Goal: Answer question/provide support

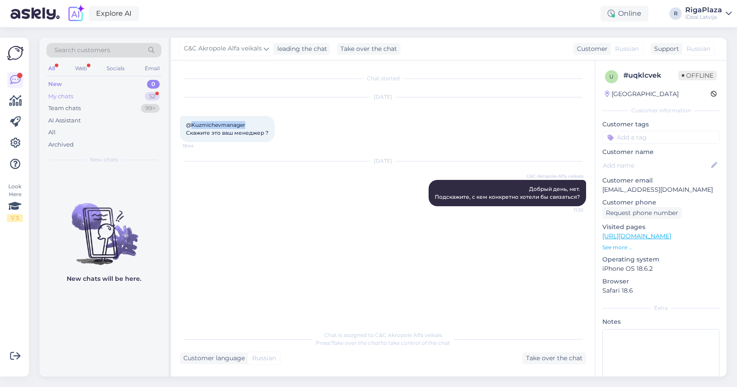
click at [76, 99] on div "My chats 52" at bounding box center [103, 96] width 115 height 12
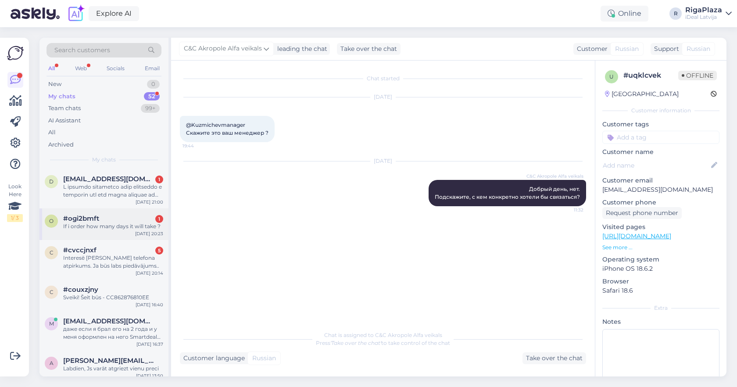
click at [110, 219] on div "#ogi2bmft 1" at bounding box center [113, 218] width 100 height 8
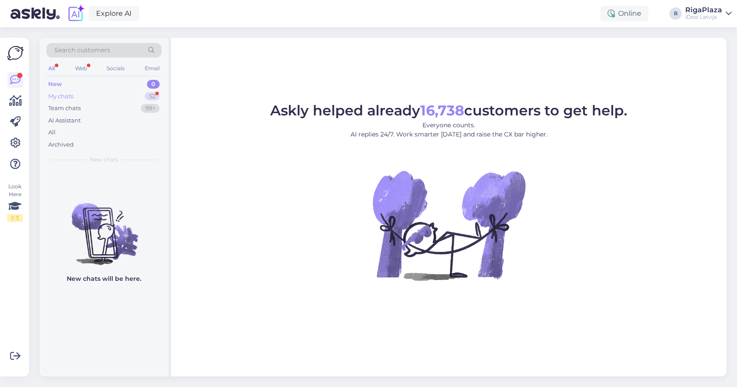
click at [142, 94] on div "My chats 52" at bounding box center [103, 96] width 115 height 12
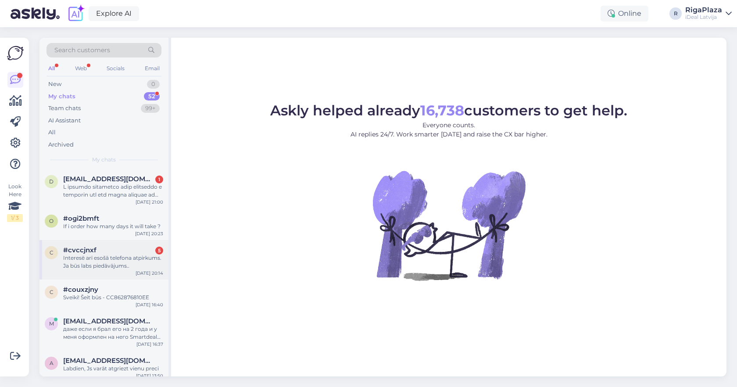
click at [125, 254] on div "Interesē arī esošā telefona atpirkums. Ja būs labs piedāvājums.." at bounding box center [113, 262] width 100 height 16
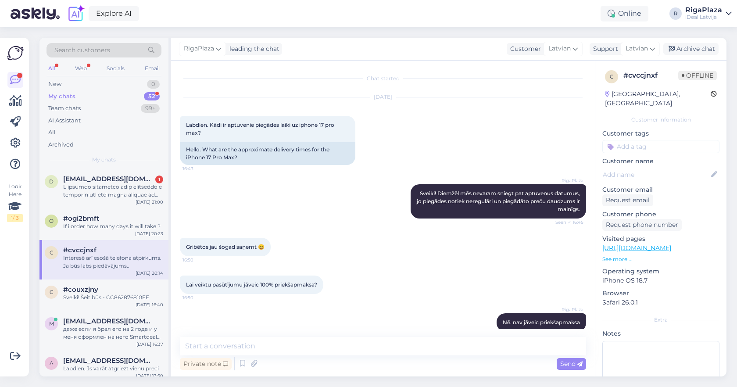
scroll to position [300, 0]
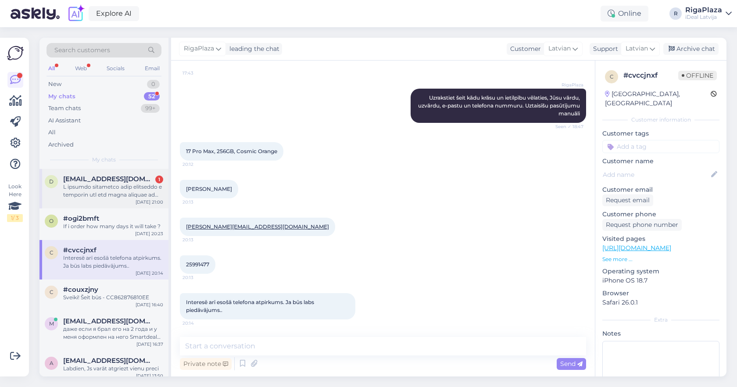
click at [121, 172] on div "d [EMAIL_ADDRESS][DOMAIN_NAME] 1 [DATE] 21:00" at bounding box center [103, 188] width 129 height 39
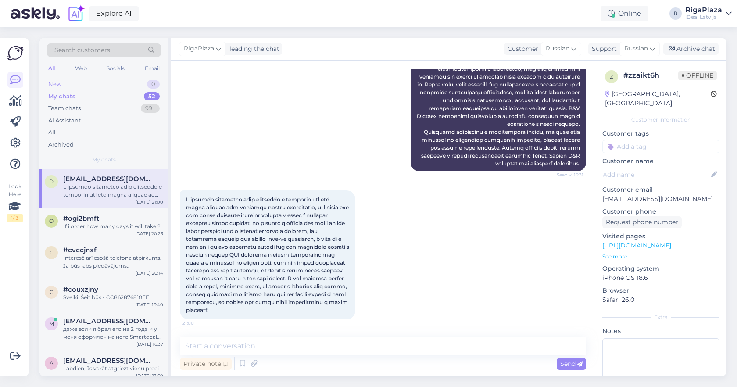
scroll to position [817, 0]
click at [112, 85] on div "New 0" at bounding box center [103, 84] width 115 height 12
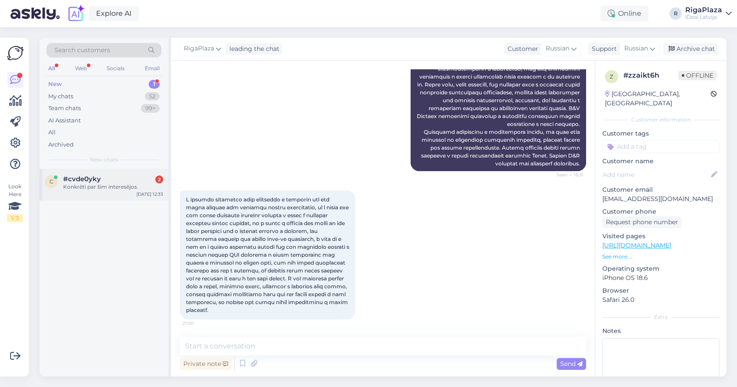
click at [134, 187] on div "Konkrēti par šīm interesējos." at bounding box center [113, 187] width 100 height 8
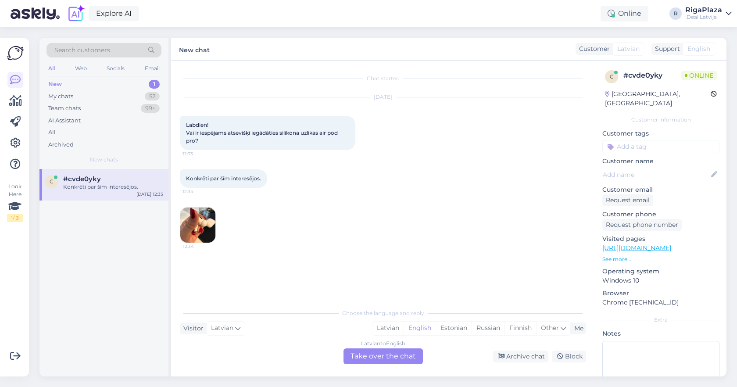
scroll to position [0, 0]
click at [210, 223] on img at bounding box center [197, 224] width 35 height 35
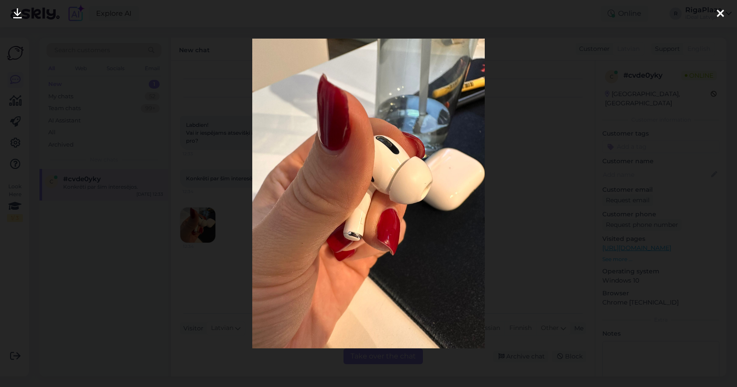
click at [493, 196] on div at bounding box center [368, 193] width 737 height 387
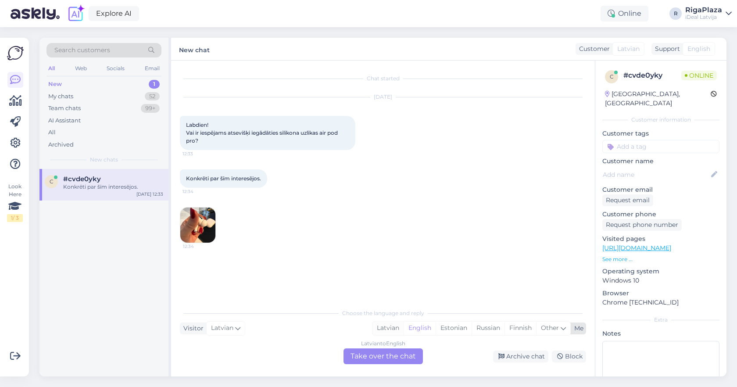
click at [376, 328] on div "Latvian" at bounding box center [387, 327] width 31 height 13
click at [376, 363] on div "Latvian to Latvian Take over the chat" at bounding box center [382, 356] width 79 height 16
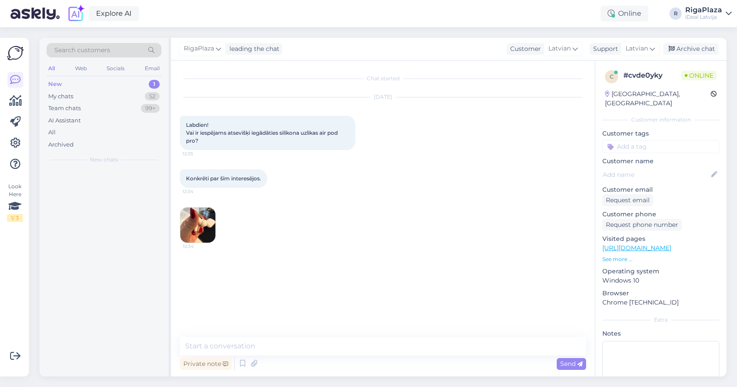
click at [378, 357] on div "Private note Send" at bounding box center [383, 363] width 406 height 17
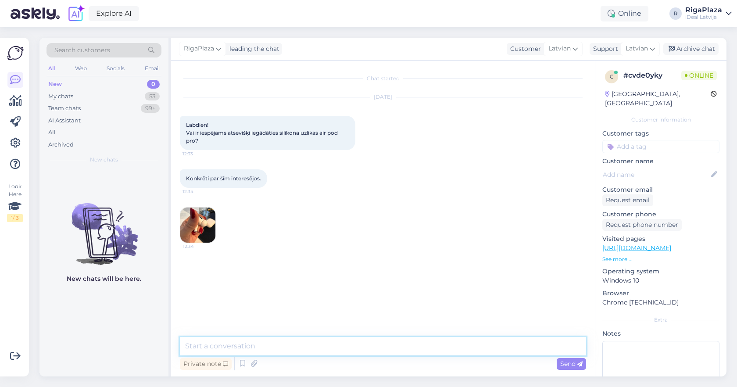
click at [382, 353] on textarea at bounding box center [383, 346] width 406 height 18
type textarea "Sveiki! Ir protams jā. 1 pāris maksās 15 eiro"
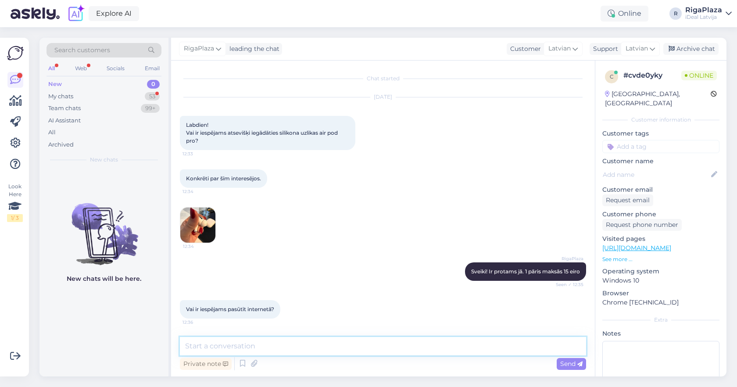
scroll to position [37, 0]
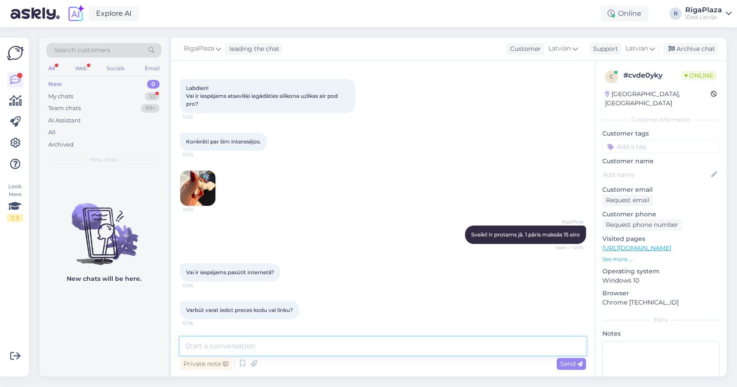
click at [258, 344] on textarea at bounding box center [383, 346] width 406 height 18
type textarea "Diemžēl nē, tos ir iespējams iegādāties tikai uz vietas."
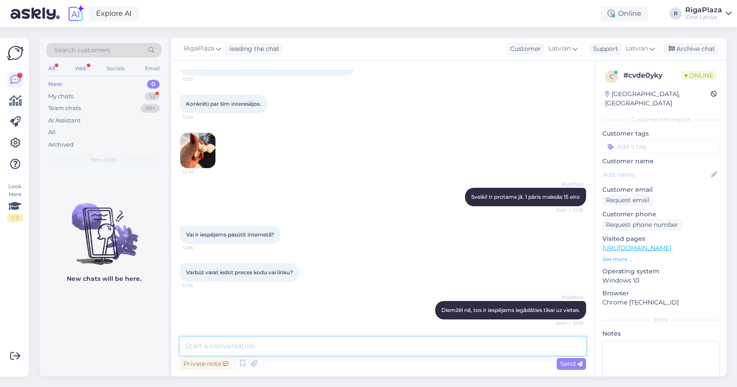
scroll to position [0, 0]
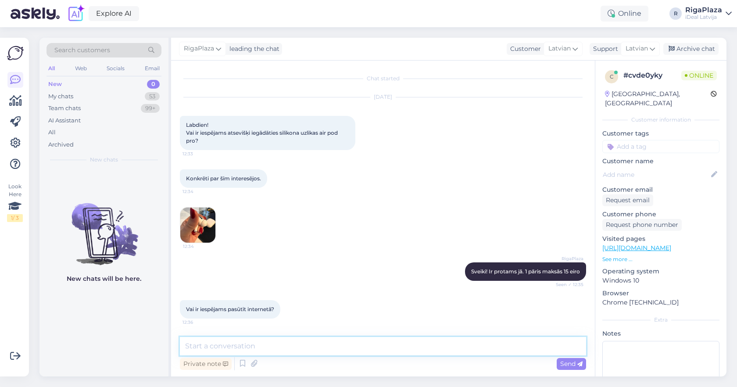
click at [282, 352] on textarea at bounding box center [383, 346] width 406 height 18
click at [285, 346] on textarea at bounding box center [383, 346] width 406 height 18
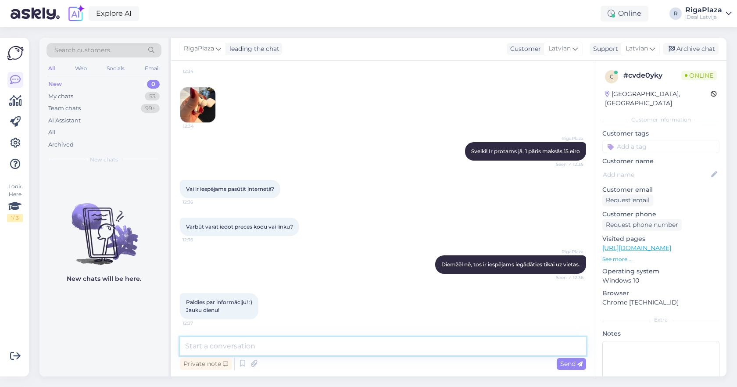
scroll to position [120, 0]
click at [292, 342] on textarea at bounding box center [383, 346] width 406 height 18
type textarea "Jums tāpat !"
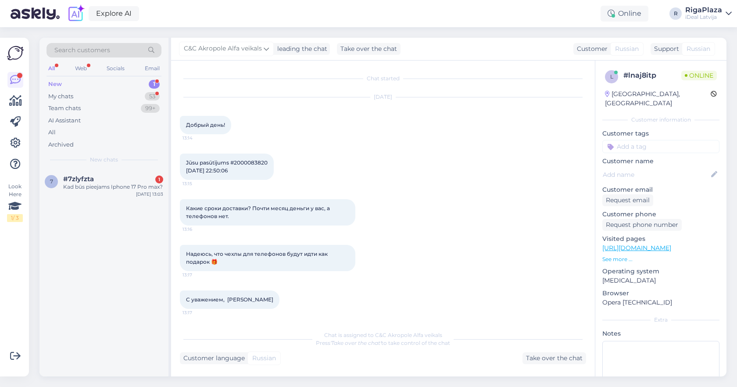
scroll to position [0, 0]
click at [71, 173] on div "7 #7zlyfzta 1 Kad būs pieejams Iphone 17 Pro max? [DATE] 13:03" at bounding box center [103, 185] width 129 height 32
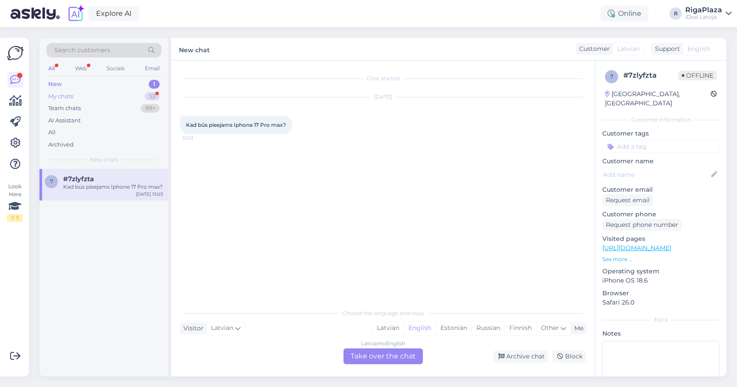
click at [139, 97] on div "My chats 53" at bounding box center [103, 96] width 115 height 12
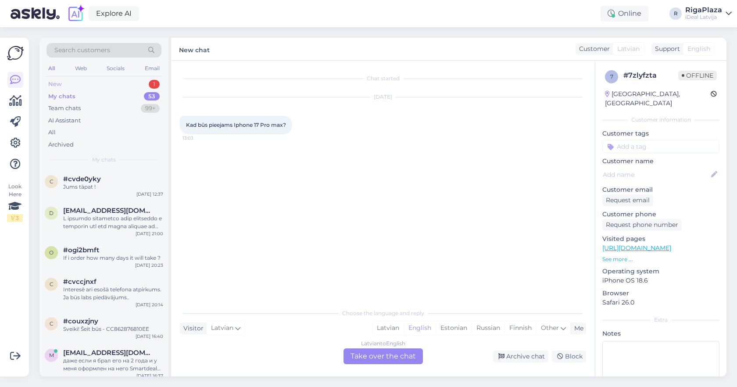
click at [127, 84] on div "New 1" at bounding box center [103, 84] width 115 height 12
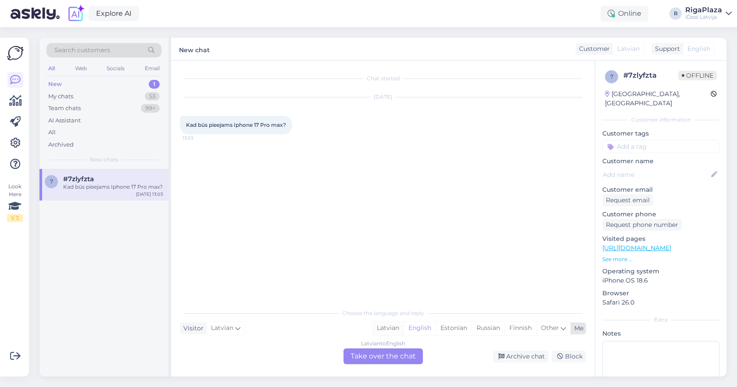
click at [389, 328] on div "Latvian" at bounding box center [387, 327] width 31 height 13
click at [381, 351] on div "Latvian to Latvian Take over the chat" at bounding box center [382, 356] width 79 height 16
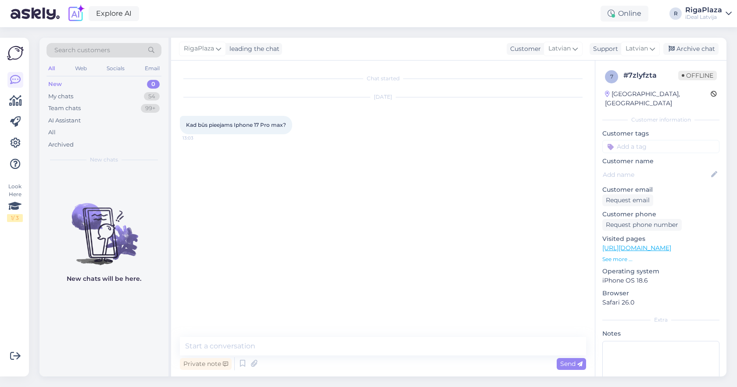
click at [434, 356] on div "Private note Send" at bounding box center [383, 363] width 406 height 17
click at [434, 345] on textarea at bounding box center [383, 346] width 406 height 18
type textarea "Sveiki, uz vietas nopērkams būs ap decembri, janvāri."
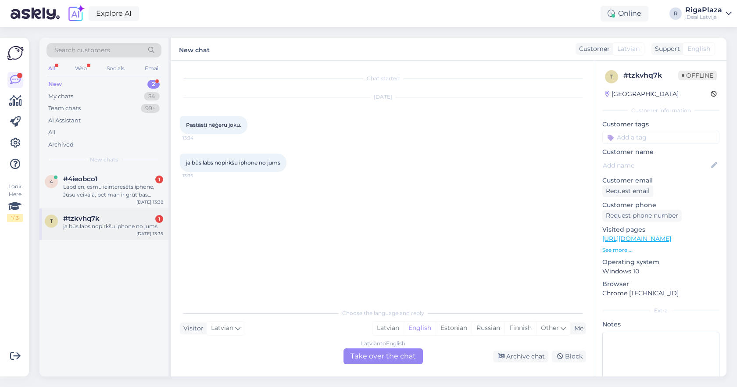
click at [127, 224] on div "ja būs labs nopirkšu iphone no jums" at bounding box center [113, 226] width 100 height 8
click at [129, 190] on div "Labdien, esmu ieinteresēts iphone, Jūsu veikalā, bet man ir grūtības izvēlēties…" at bounding box center [113, 191] width 100 height 16
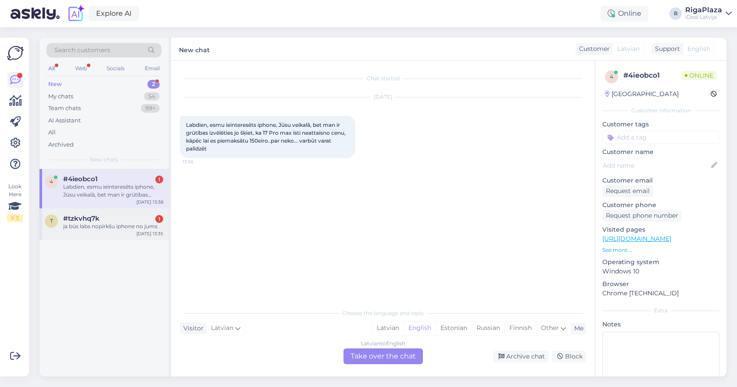
click at [131, 214] on div "#tzkvhq7k 1" at bounding box center [113, 218] width 100 height 8
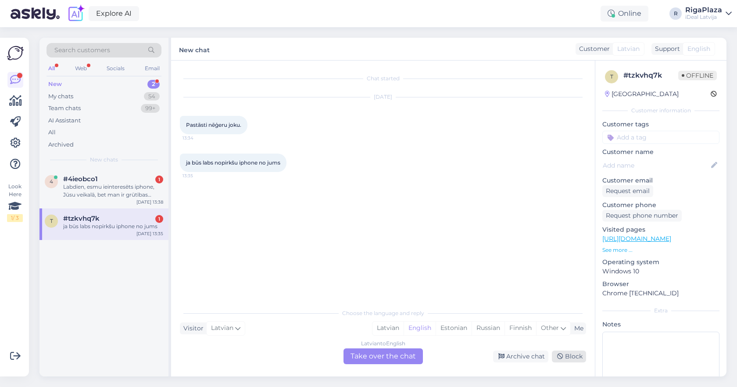
click at [559, 353] on icon at bounding box center [560, 356] width 6 height 6
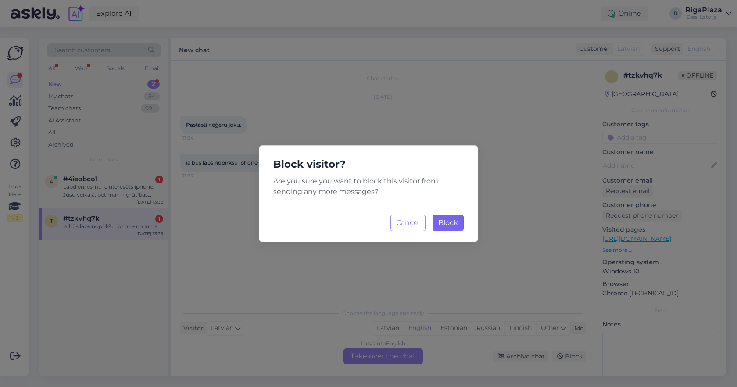
click at [451, 223] on span "Block" at bounding box center [448, 222] width 20 height 8
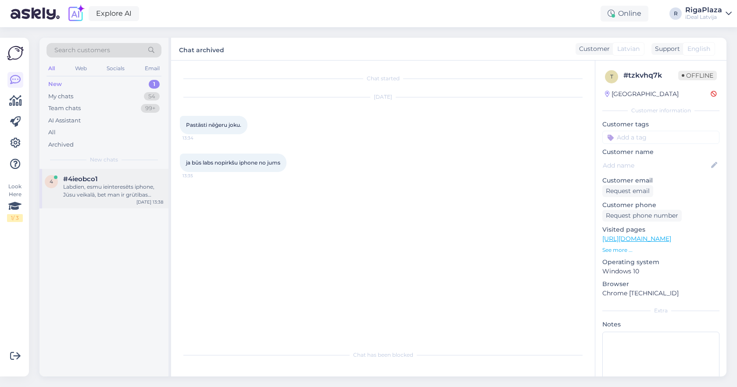
click at [146, 192] on div "Labdien, esmu ieinteresēts iphone, Jūsu veikalā, bet man ir grūtības izvēlēties…" at bounding box center [113, 191] width 100 height 16
